Goal: Information Seeking & Learning: Learn about a topic

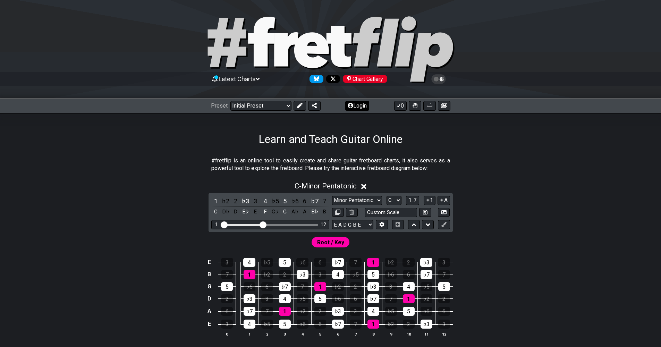
click at [360, 103] on button "Login" at bounding box center [357, 106] width 24 height 10
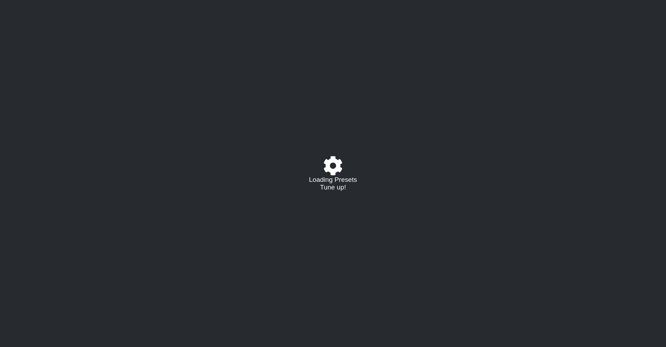
select select "C"
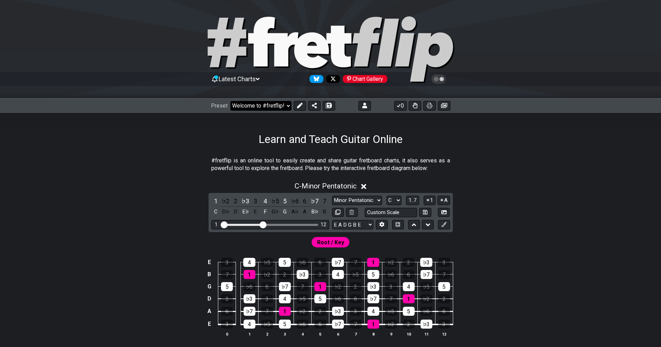
click at [286, 106] on select "Welcome to #fretflip! Initial Preset Custom Preset Minor Pentatonic Major Penta…" at bounding box center [260, 106] width 61 height 10
click at [528, 181] on div "C - Minor Pentatonic" at bounding box center [330, 184] width 541 height 13
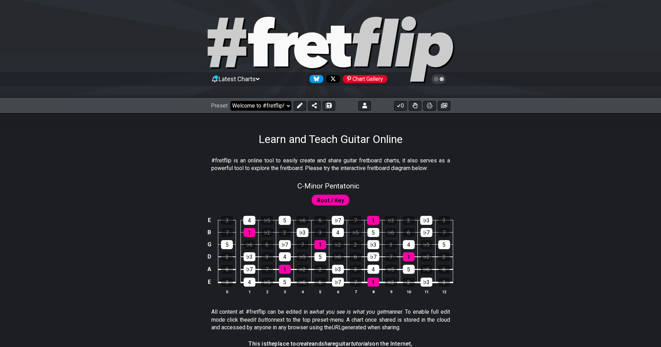
click at [261, 103] on select "Welcome to #fretflip! Initial Preset Custom Preset Minor Pentatonic Major Penta…" at bounding box center [260, 106] width 61 height 10
click at [230, 101] on select "Welcome to #fretflip! Initial Preset Custom Preset Minor Pentatonic Major Penta…" at bounding box center [260, 106] width 61 height 10
select select "/welcome"
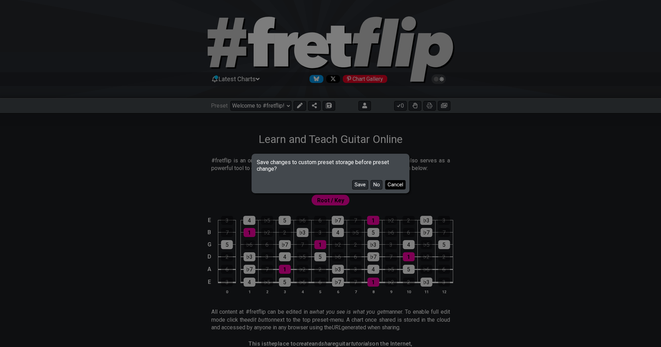
click at [398, 185] on button "Cancel" at bounding box center [395, 184] width 20 height 9
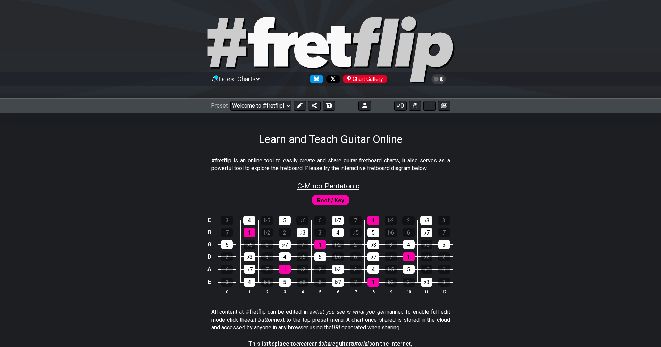
click at [358, 184] on span "C - Minor Pentatonic" at bounding box center [328, 186] width 62 height 8
select select "C"
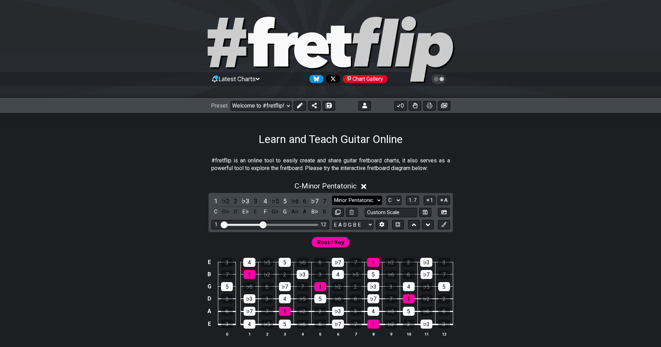
click at [377, 198] on select "Minor Pentatonic Click to edit Minor Pentatonic Major Pentatonic Minor Blues Ma…" at bounding box center [357, 200] width 50 height 9
select select "Mixolydian"
click at [332, 196] on select "Minor Pentatonic Click to edit Minor Pentatonic Major Pentatonic Minor Blues Ma…" at bounding box center [357, 200] width 50 height 9
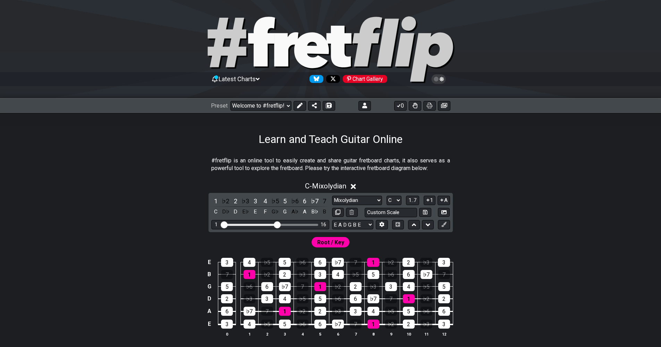
drag, startPoint x: 264, startPoint y: 224, endPoint x: 276, endPoint y: 224, distance: 12.8
click at [276, 224] on input "Visible fret range" at bounding box center [270, 224] width 98 height 0
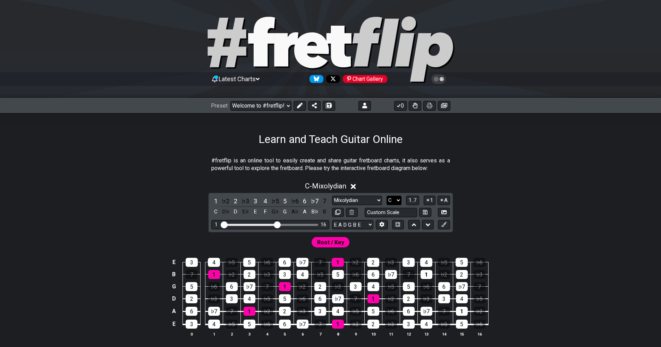
click at [396, 200] on select "A♭ A A♯ B♭ B C C♯ D♭ D D♯ E♭ E F F♯ G♭ G G♯" at bounding box center [393, 200] width 15 height 9
click at [386, 196] on select "A♭ A A♯ B♭ B C C♯ D♭ D D♯ E♭ E F F♯ G♭ G G♯" at bounding box center [393, 200] width 15 height 9
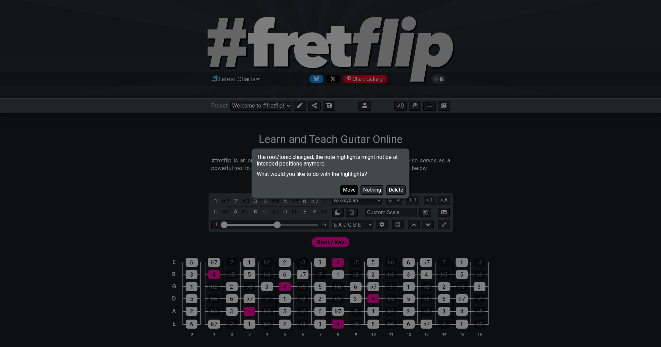
click at [344, 189] on button "Move" at bounding box center [349, 189] width 18 height 9
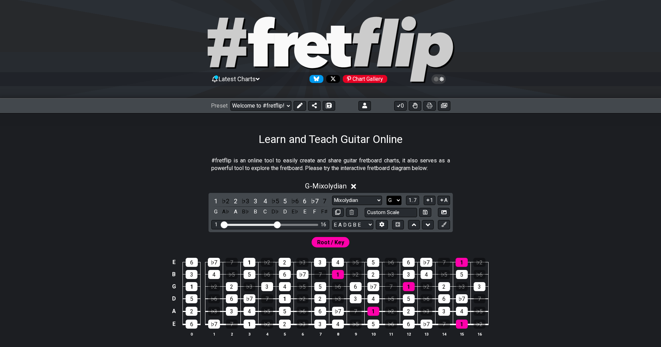
click at [397, 197] on select "A♭ A A♯ B♭ B C C♯ D♭ D D♯ E♭ E F F♯ G♭ G G♯" at bounding box center [393, 200] width 15 height 9
select select "Db"
click at [386, 196] on select "A♭ A A♯ B♭ B C C♯ D♭ D D♯ E♭ E F F♯ G♭ G G♯" at bounding box center [393, 200] width 15 height 9
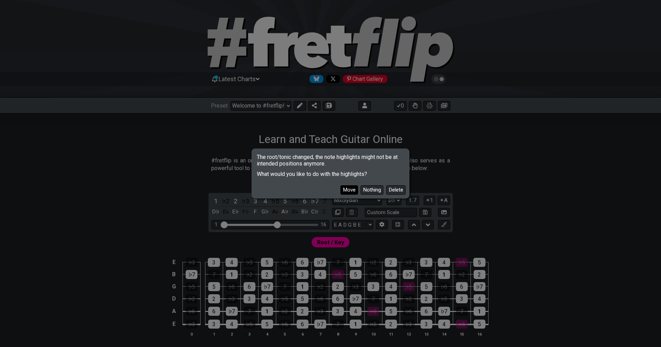
click at [350, 188] on button "Move" at bounding box center [349, 189] width 18 height 9
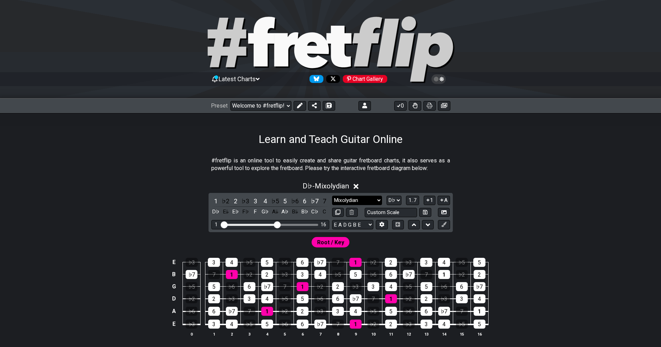
click at [377, 197] on select "Minor Pentatonic Click to edit Minor Pentatonic Major Pentatonic Minor Blues Ma…" at bounding box center [357, 200] width 50 height 9
select select "Dorian"
click at [332, 196] on select "Minor Pentatonic Click to edit Minor Pentatonic Major Pentatonic Minor Blues Ma…" at bounding box center [357, 200] width 50 height 9
